Goal: Transaction & Acquisition: Obtain resource

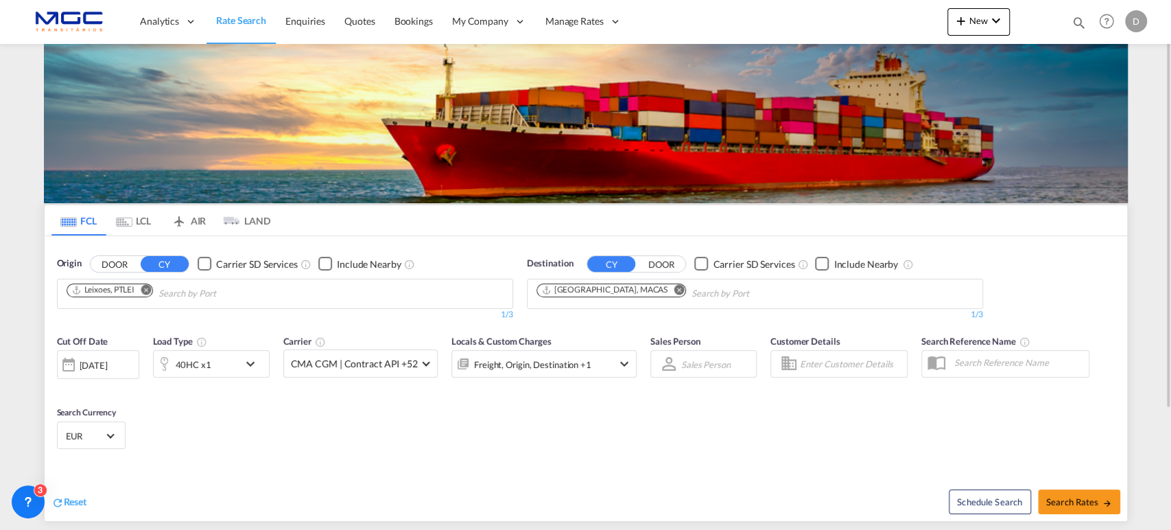
click at [665, 292] on button "Remove" at bounding box center [675, 291] width 21 height 14
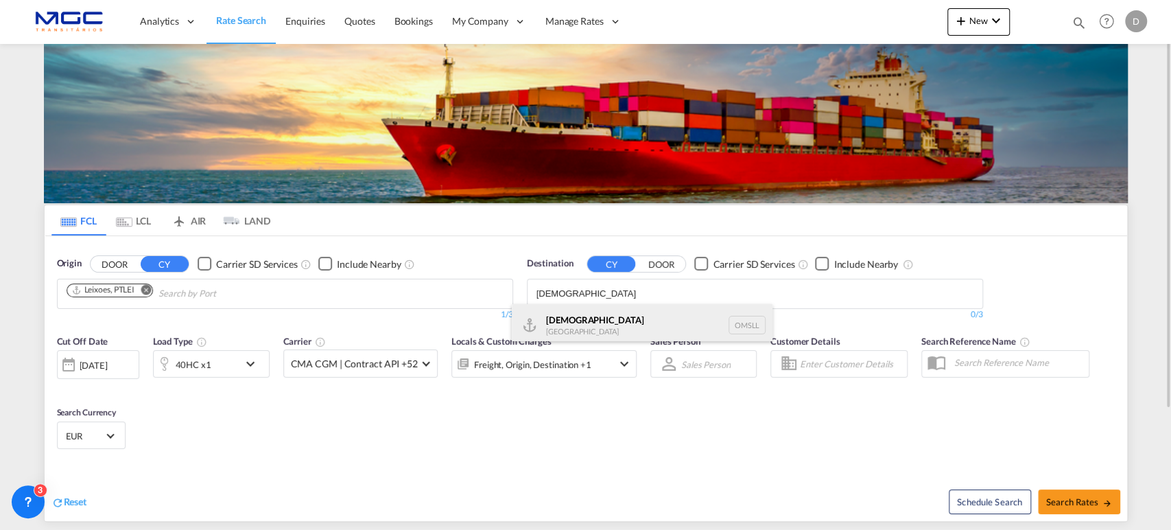
type input "[DEMOGRAPHIC_DATA]"
click at [560, 314] on div "Salalah [GEOGRAPHIC_DATA] [GEOGRAPHIC_DATA]" at bounding box center [642, 324] width 261 height 41
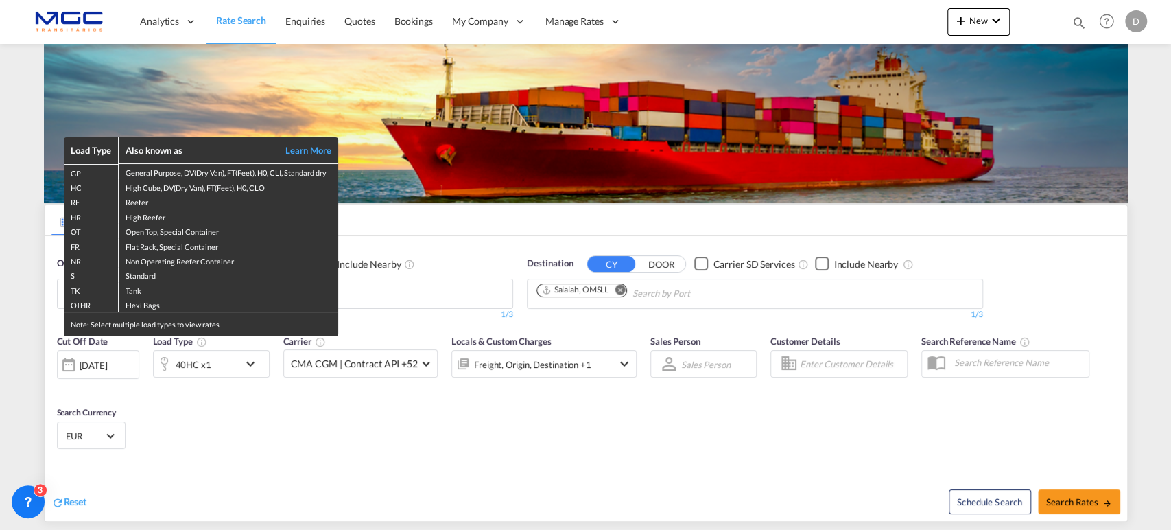
click at [202, 359] on div "Load Type Also known as Learn More GP General Purpose, DV(Dry Van), FT(Feet), H…" at bounding box center [585, 265] width 1171 height 530
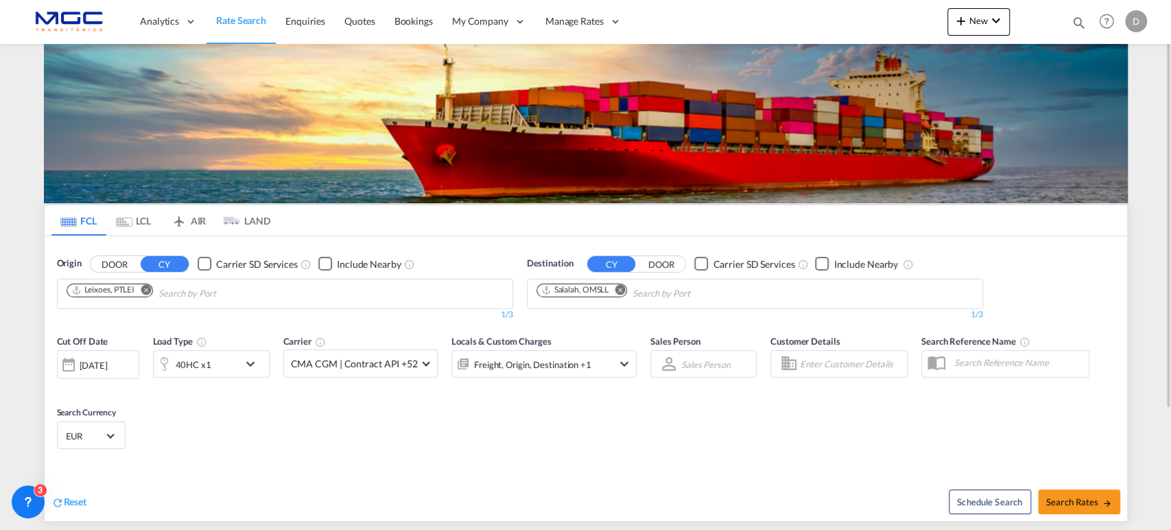
click at [222, 370] on div "40HC x1" at bounding box center [196, 363] width 85 height 27
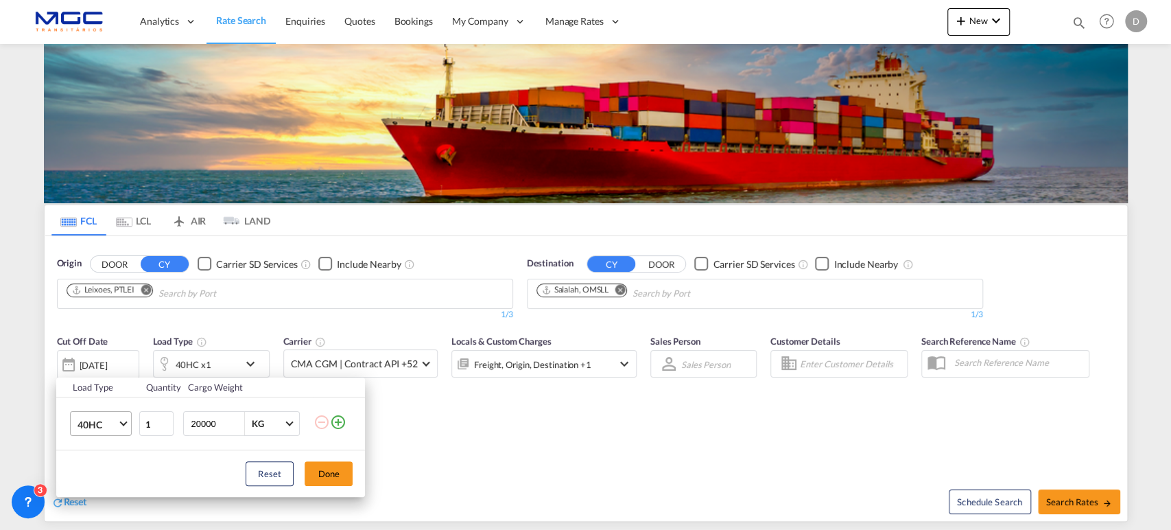
click at [120, 424] on md-select-value "40HC" at bounding box center [103, 423] width 55 height 23
click at [93, 366] on md-option "20GP" at bounding box center [113, 358] width 93 height 33
drag, startPoint x: 328, startPoint y: 475, endPoint x: 472, endPoint y: 486, distance: 144.5
click at [327, 474] on button "Done" at bounding box center [329, 473] width 48 height 25
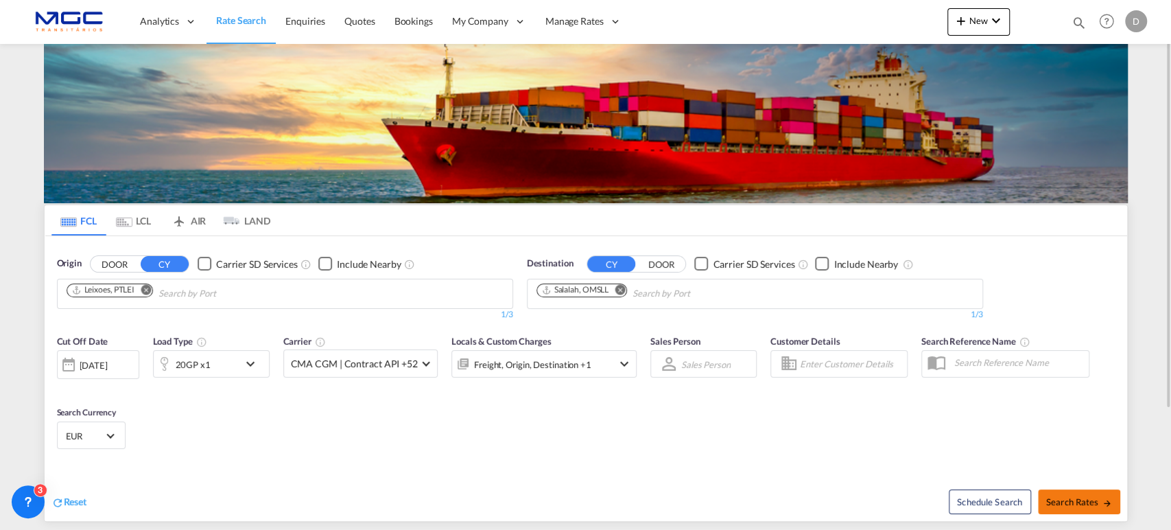
click at [1073, 496] on span "Search Rates" at bounding box center [1079, 501] width 66 height 11
type input "PTLEI to OMSLL / [DATE]"
